Goal: Information Seeking & Learning: Learn about a topic

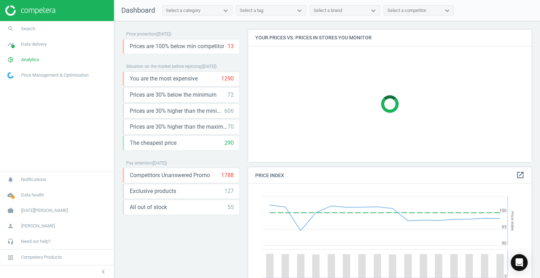
scroll to position [173, 289]
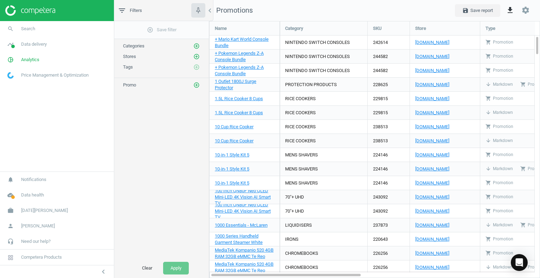
scroll to position [267, 342]
click at [30, 60] on span "Analytics" at bounding box center [30, 60] width 18 height 6
click at [16, 76] on span "Overview" at bounding box center [16, 75] width 17 height 6
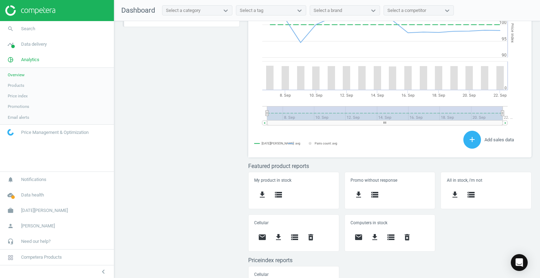
scroll to position [212, 0]
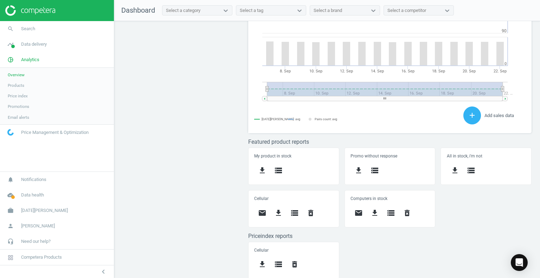
click at [389, 199] on h5 "Computers in stock" at bounding box center [389, 198] width 79 height 5
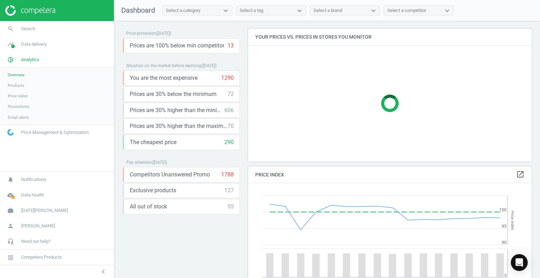
scroll to position [0, 0]
click at [225, 11] on icon at bounding box center [225, 10] width 4 height 2
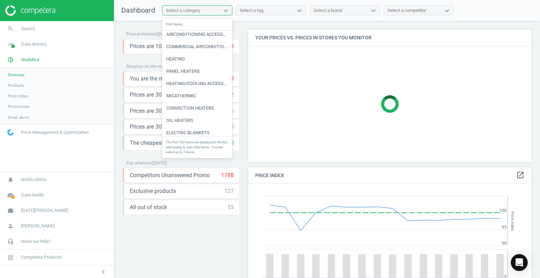
scroll to position [335, 0]
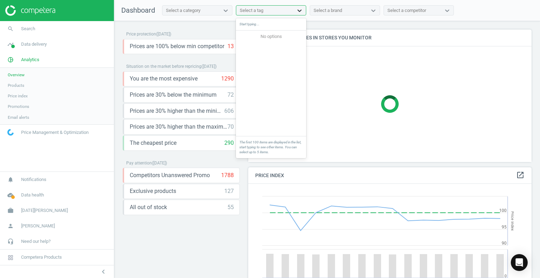
click at [298, 7] on icon at bounding box center [299, 10] width 7 height 7
click at [363, 6] on div "Select a brand" at bounding box center [338, 10] width 57 height 9
